Goal: Information Seeking & Learning: Check status

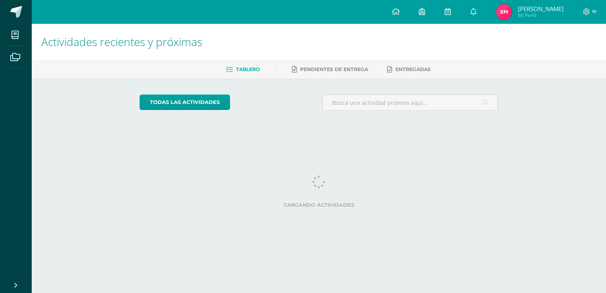
click at [519, 10] on span "Sofía Elizabeth Mi Perfil" at bounding box center [530, 12] width 71 height 16
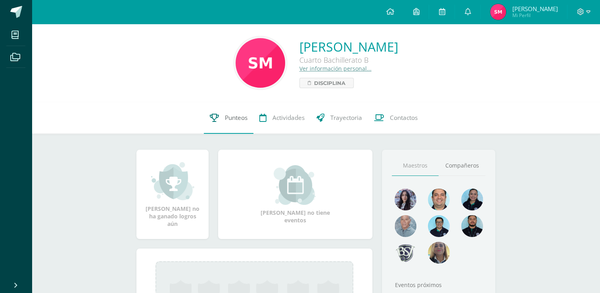
click at [244, 110] on link "Punteos" at bounding box center [229, 118] width 50 height 32
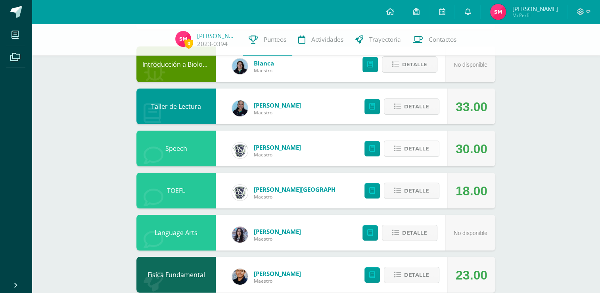
scroll to position [79, 0]
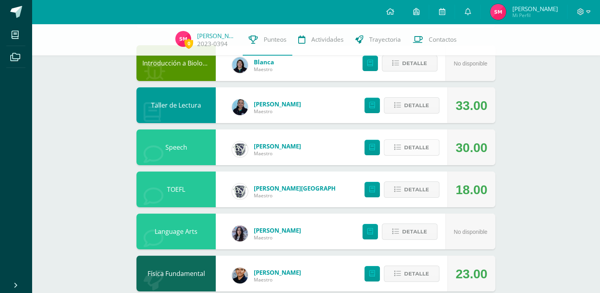
click at [419, 144] on span "Detalle" at bounding box center [416, 147] width 25 height 15
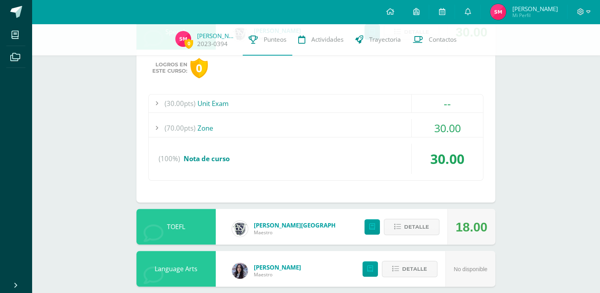
scroll to position [198, 0]
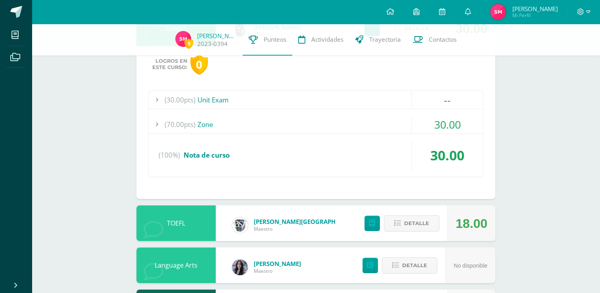
click at [236, 115] on div "(70.00pts) Zone" at bounding box center [316, 124] width 334 height 18
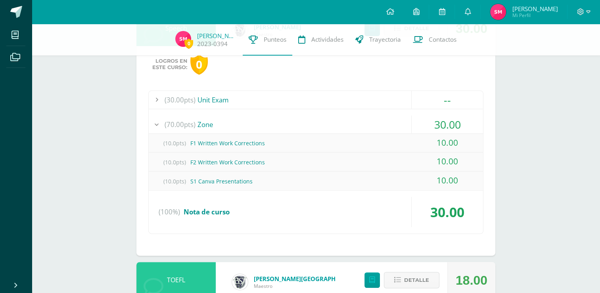
click at [252, 124] on div "(70.00pts) Zone" at bounding box center [316, 124] width 334 height 18
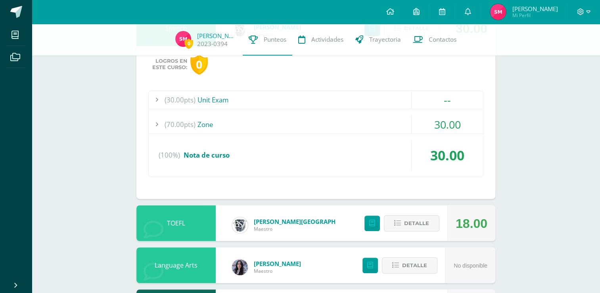
click at [260, 101] on div "(30.00pts) Unit Exam" at bounding box center [316, 100] width 334 height 18
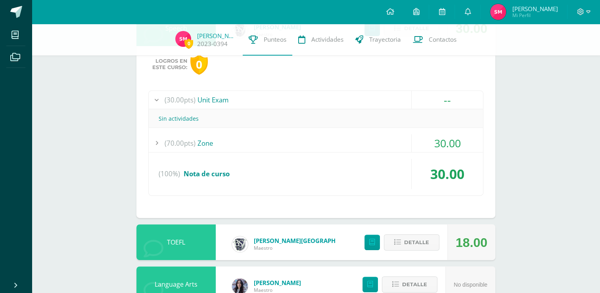
click at [260, 101] on div "(30.00pts) Unit Exam" at bounding box center [316, 100] width 334 height 18
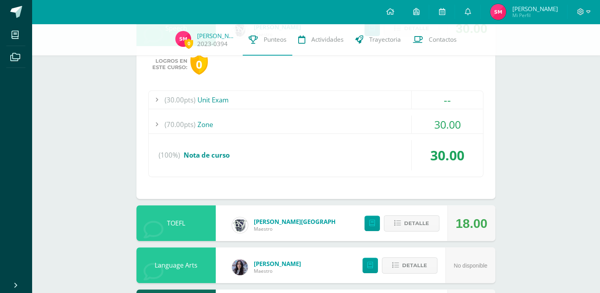
click at [267, 113] on div "(30.00pts) Unit Exam -- Sin actividades (70.00pts) Zone 30.00" at bounding box center [315, 133] width 335 height 86
click at [267, 121] on div "(70.00pts) Zone" at bounding box center [316, 124] width 334 height 18
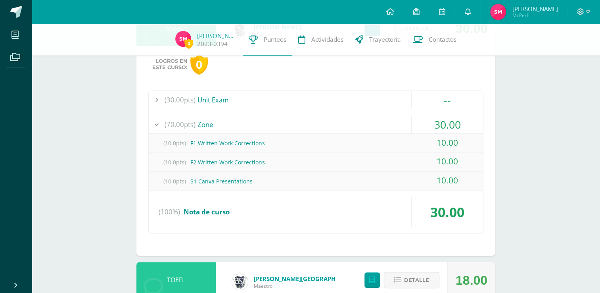
click at [267, 121] on div "(70.00pts) Zone" at bounding box center [316, 124] width 334 height 18
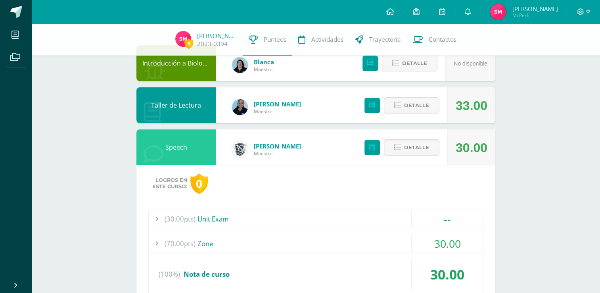
scroll to position [79, 0]
click at [412, 104] on span "Detalle" at bounding box center [416, 105] width 25 height 15
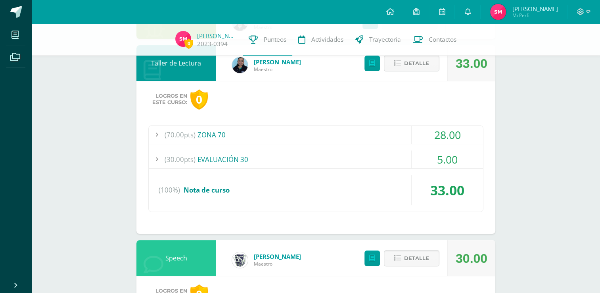
scroll to position [159, 0]
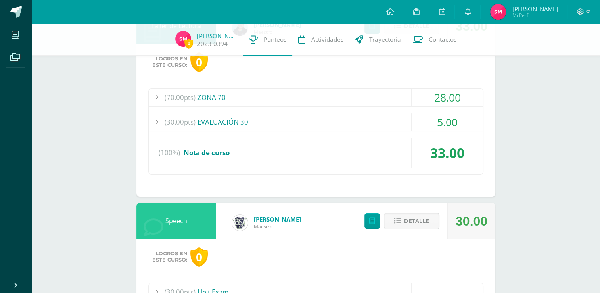
click at [303, 97] on div "(70.00pts) ZONA 70" at bounding box center [316, 97] width 334 height 18
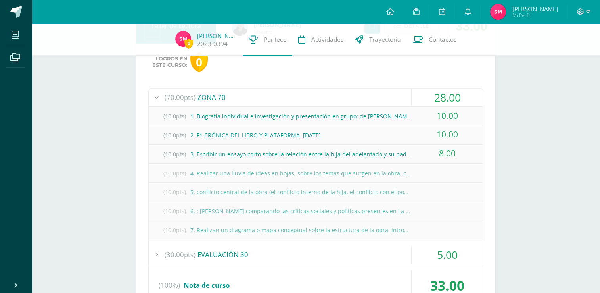
click at [303, 97] on div "(70.00pts) ZONA 70" at bounding box center [316, 97] width 334 height 18
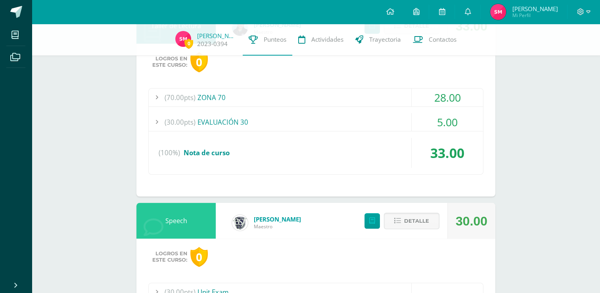
click at [308, 117] on div "(30.00pts) EVALUACIÓN 30" at bounding box center [316, 122] width 334 height 18
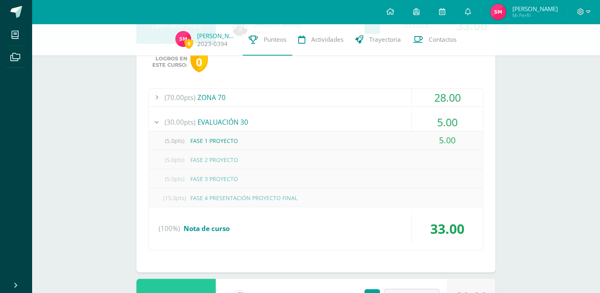
click at [308, 117] on div "(30.00pts) EVALUACIÓN 30" at bounding box center [316, 122] width 334 height 18
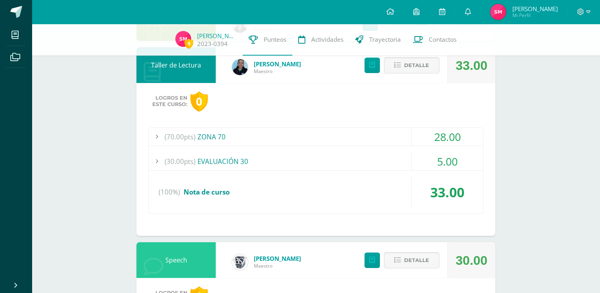
scroll to position [119, 0]
click at [415, 64] on span "Detalle" at bounding box center [416, 65] width 25 height 15
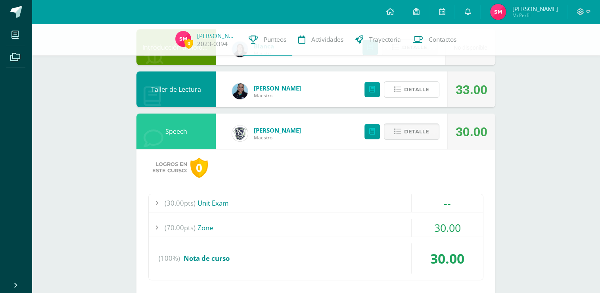
scroll to position [79, 0]
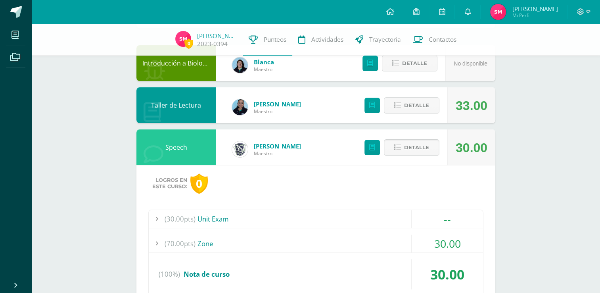
click at [411, 144] on span "Detalle" at bounding box center [416, 147] width 25 height 15
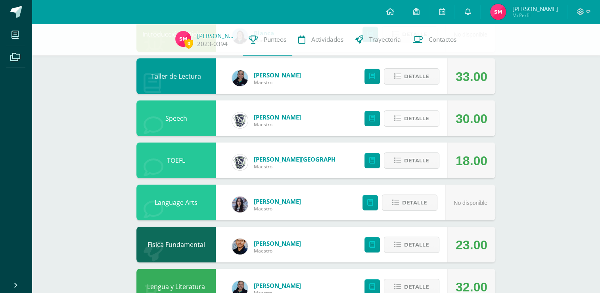
scroll to position [159, 0]
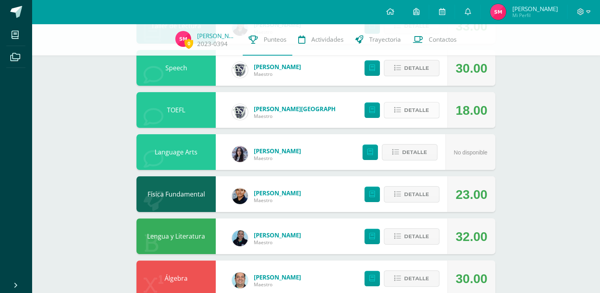
click at [411, 110] on span "Detalle" at bounding box center [416, 110] width 25 height 15
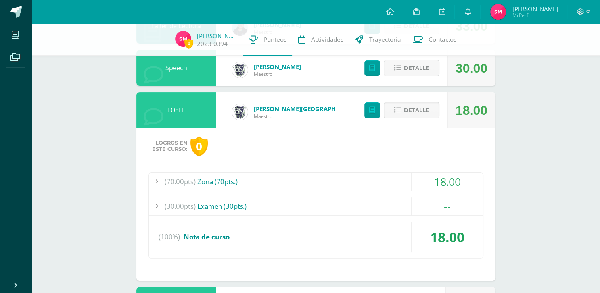
click at [371, 178] on div "(70.00pts) Zona (70pts.)" at bounding box center [316, 182] width 334 height 18
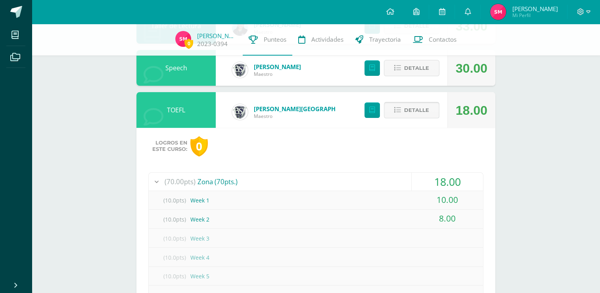
click at [412, 107] on span "Detalle" at bounding box center [416, 110] width 25 height 15
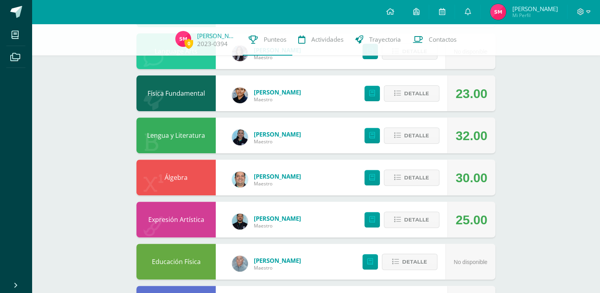
scroll to position [198, 0]
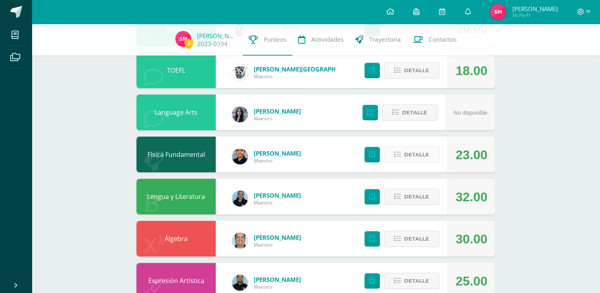
click at [408, 153] on span "Detalle" at bounding box center [416, 154] width 25 height 15
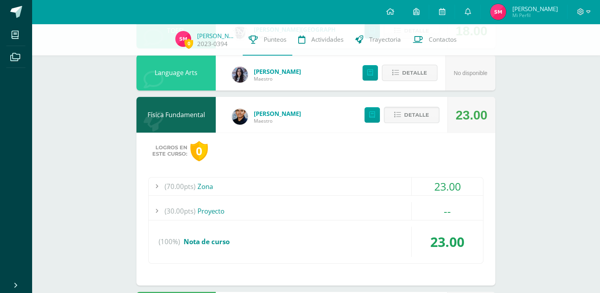
click at [398, 183] on div "(70.00pts) Zona" at bounding box center [316, 186] width 334 height 18
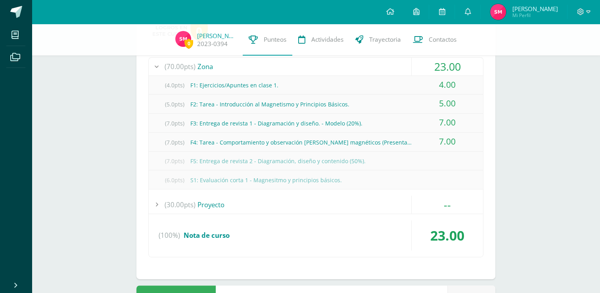
scroll to position [357, 0]
click at [355, 157] on div "(7.0pts) F5: Entrega de revista 2 - Diagramación, diseño y contenido (50%)." at bounding box center [316, 162] width 334 height 18
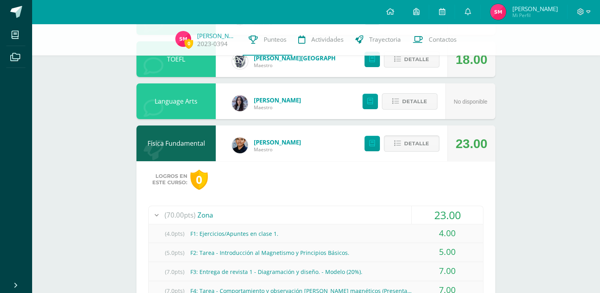
scroll to position [198, 0]
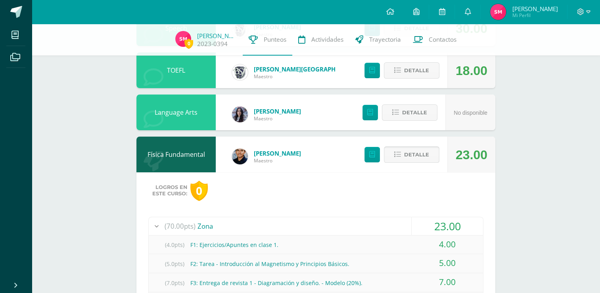
click at [417, 157] on span "Detalle" at bounding box center [416, 154] width 25 height 15
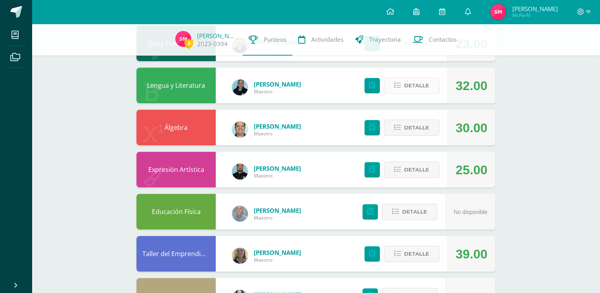
scroll to position [317, 0]
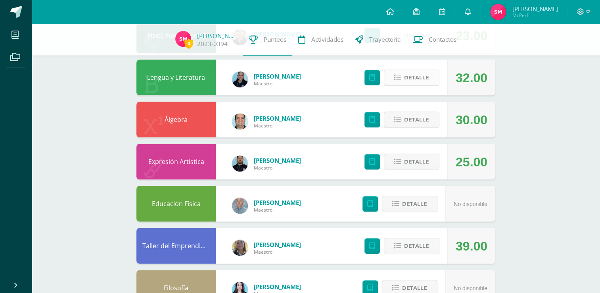
click at [412, 75] on span "Detalle" at bounding box center [416, 77] width 25 height 15
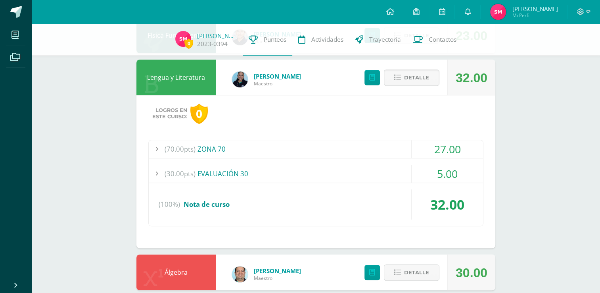
click at [398, 153] on div "(70.00pts) ZONA 70" at bounding box center [316, 149] width 334 height 18
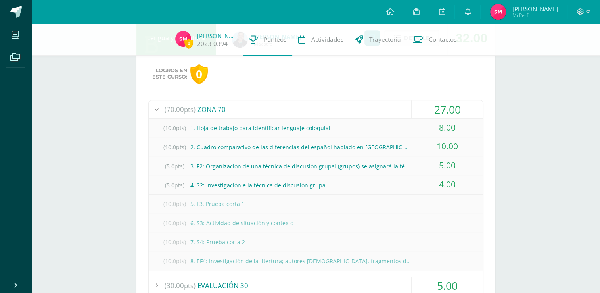
scroll to position [238, 0]
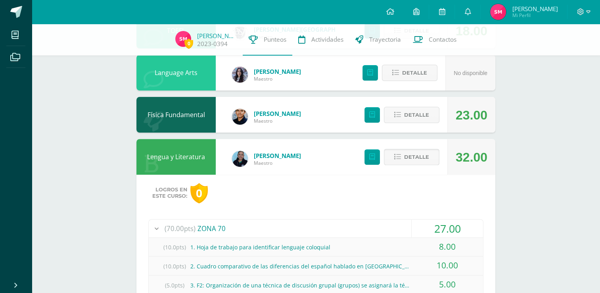
click at [404, 153] on button "Detalle" at bounding box center [412, 157] width 56 height 16
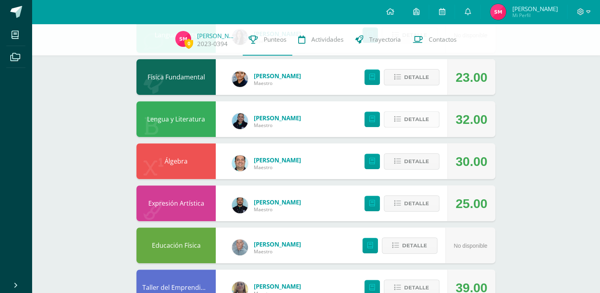
scroll to position [278, 0]
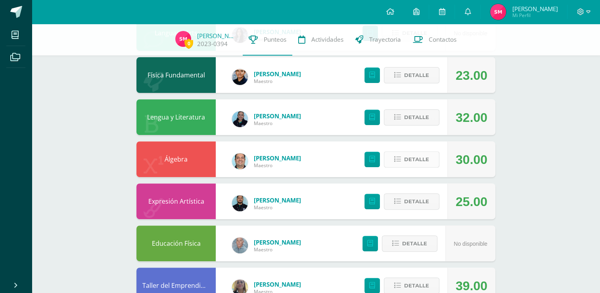
click at [408, 157] on span "Detalle" at bounding box center [416, 159] width 25 height 15
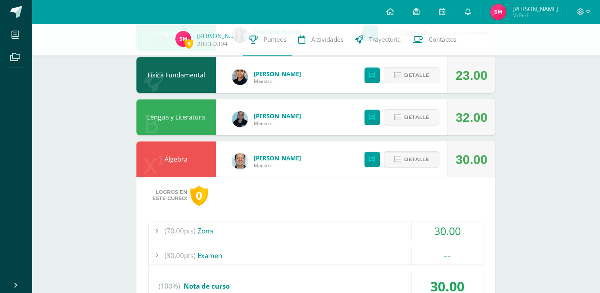
scroll to position [397, 0]
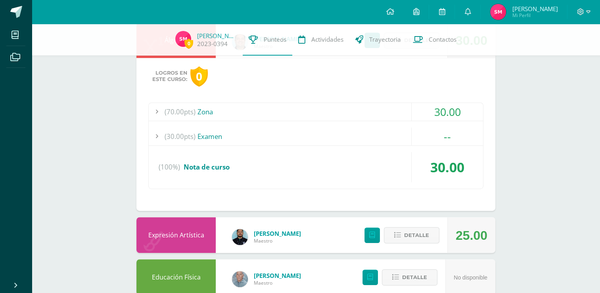
click at [389, 104] on div "(70.00pts) Zona" at bounding box center [316, 112] width 334 height 18
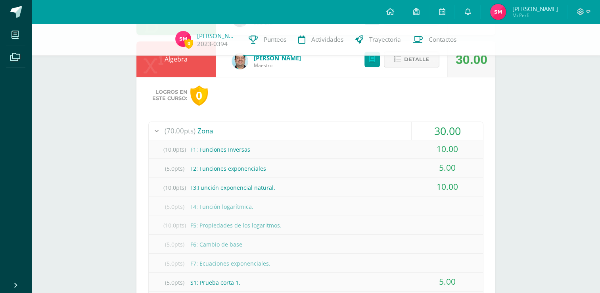
scroll to position [278, 0]
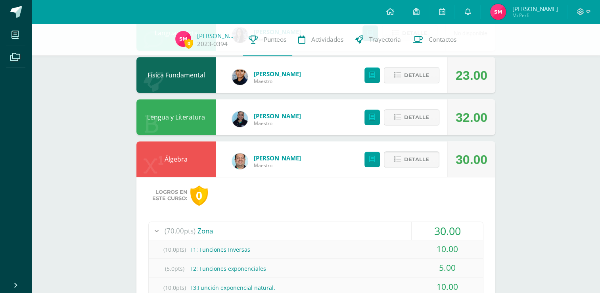
click at [425, 157] on span "Detalle" at bounding box center [416, 159] width 25 height 15
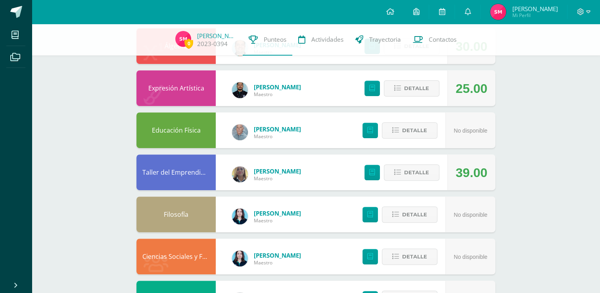
scroll to position [397, 0]
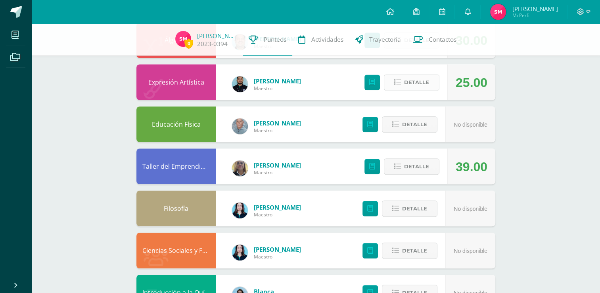
drag, startPoint x: 405, startPoint y: 80, endPoint x: 402, endPoint y: 83, distance: 4.2
click at [403, 82] on button "Detalle" at bounding box center [412, 82] width 56 height 16
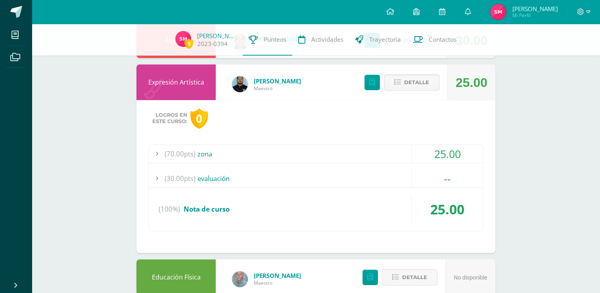
click at [329, 168] on div "(70.00pts) zona 25.00 (10.0pts) Semana 1 10.00 (10.0pts) Semana 2" at bounding box center [315, 187] width 335 height 86
click at [335, 154] on div "(70.00pts) zona" at bounding box center [316, 154] width 334 height 18
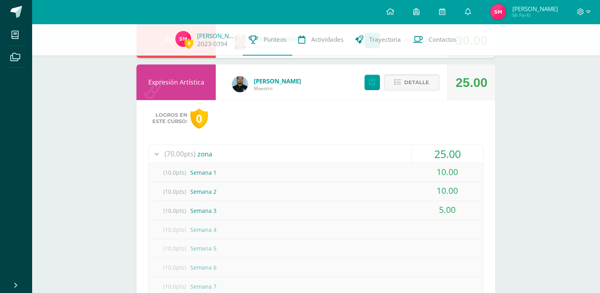
click at [335, 154] on div "(70.00pts) zona" at bounding box center [316, 154] width 334 height 18
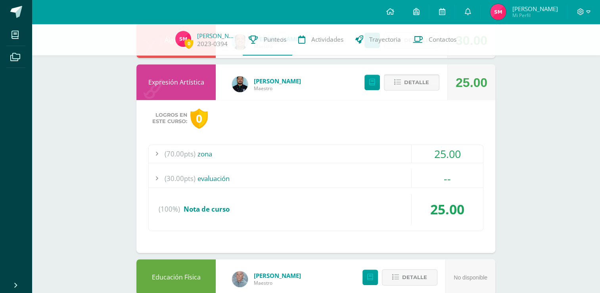
click at [403, 77] on button "Detalle" at bounding box center [412, 82] width 56 height 16
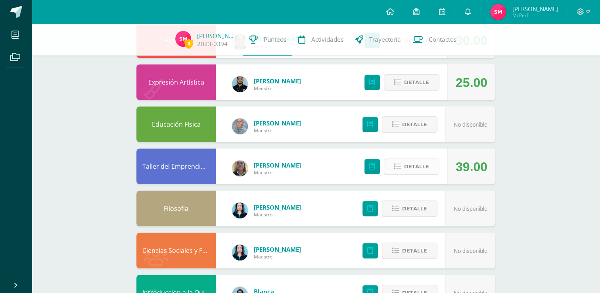
click at [403, 163] on button "Detalle" at bounding box center [412, 166] width 56 height 16
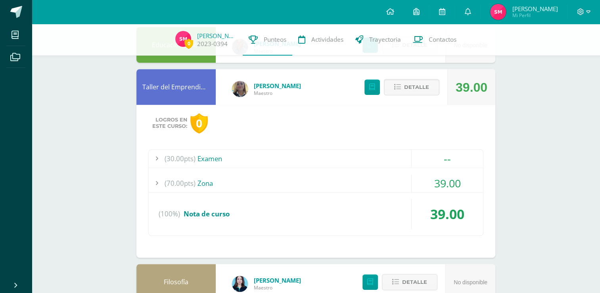
click at [379, 186] on div "(30.00pts) Examen -- Sin actividades (70.00pts) Zona 39.00" at bounding box center [315, 192] width 335 height 86
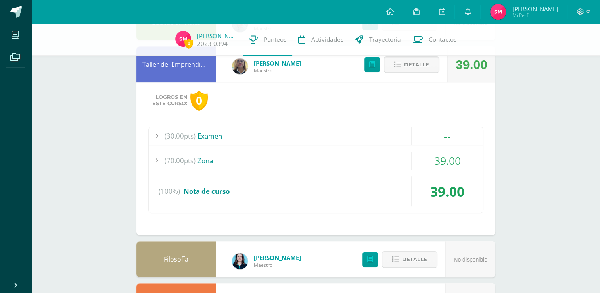
scroll to position [516, 0]
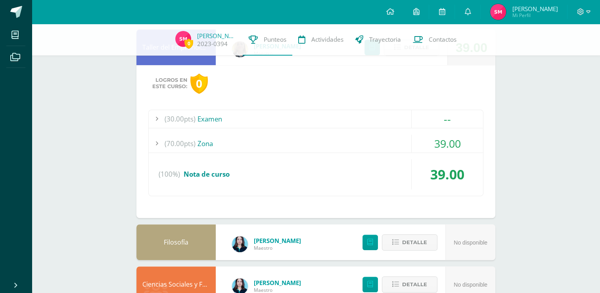
drag, startPoint x: 377, startPoint y: 186, endPoint x: 351, endPoint y: 136, distance: 56.6
click at [351, 136] on div "(70.00pts) Zona" at bounding box center [316, 143] width 334 height 18
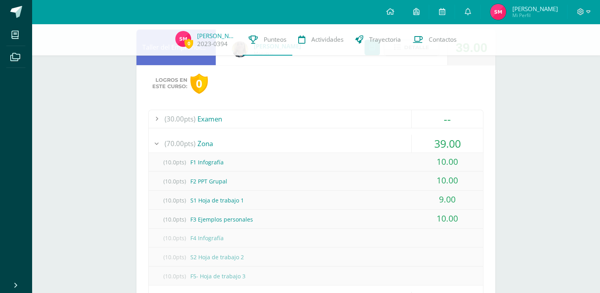
click at [378, 189] on div "(10.0pts) F2 PPT Grupal" at bounding box center [316, 181] width 334 height 18
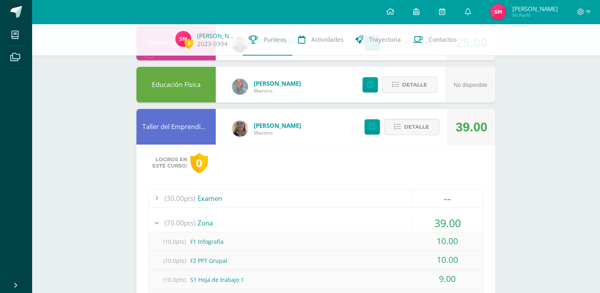
scroll to position [317, 0]
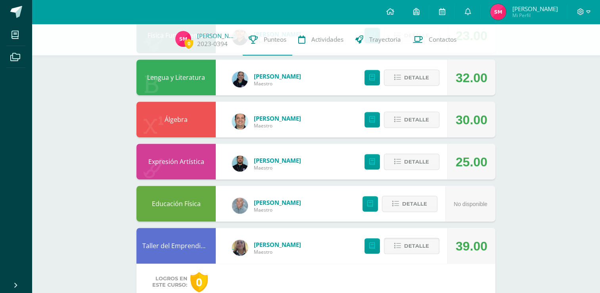
click at [409, 242] on span "Detalle" at bounding box center [416, 245] width 25 height 15
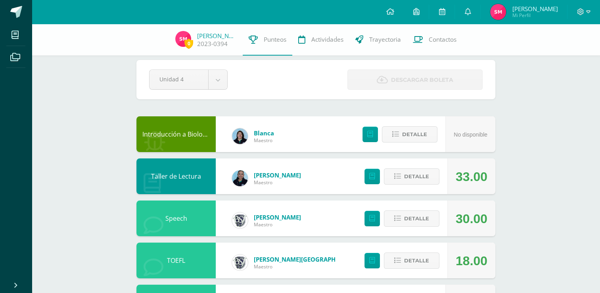
scroll to position [0, 0]
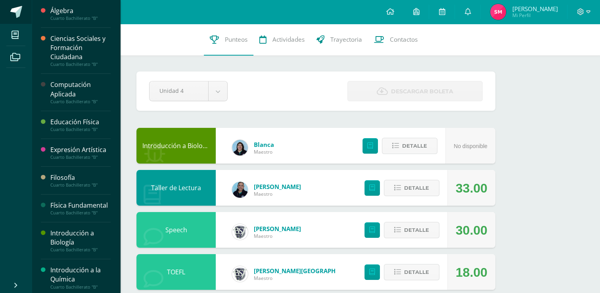
click at [20, 20] on link at bounding box center [16, 12] width 32 height 24
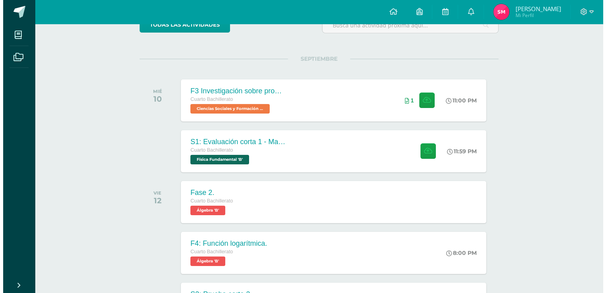
scroll to position [79, 0]
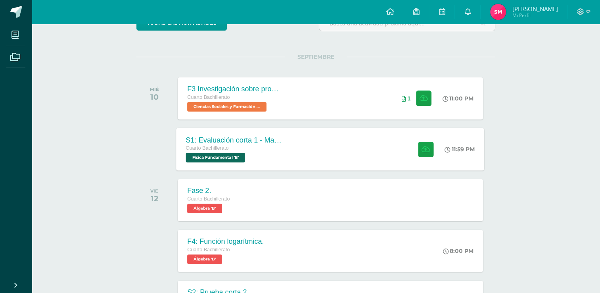
click at [283, 150] on div "S1: Evaluación corta 1 - Magnesitmo y principios básicos. Cuarto Bachillerato F…" at bounding box center [233, 149] width 115 height 42
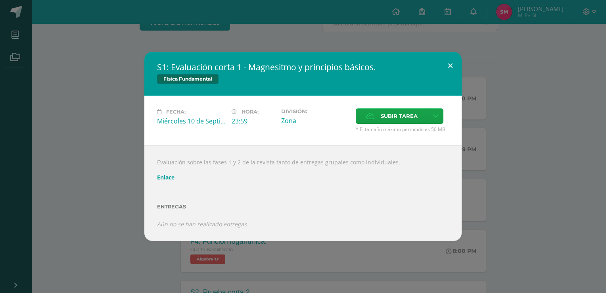
click at [452, 62] on button at bounding box center [450, 65] width 23 height 27
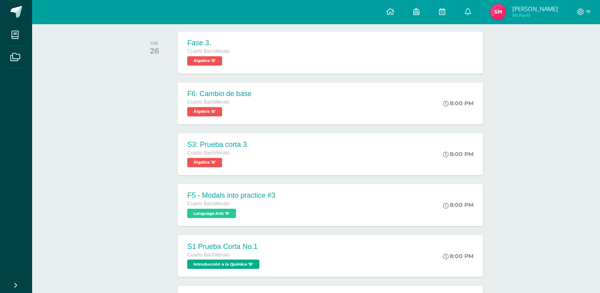
scroll to position [1413, 0]
